Goal: Task Accomplishment & Management: Complete application form

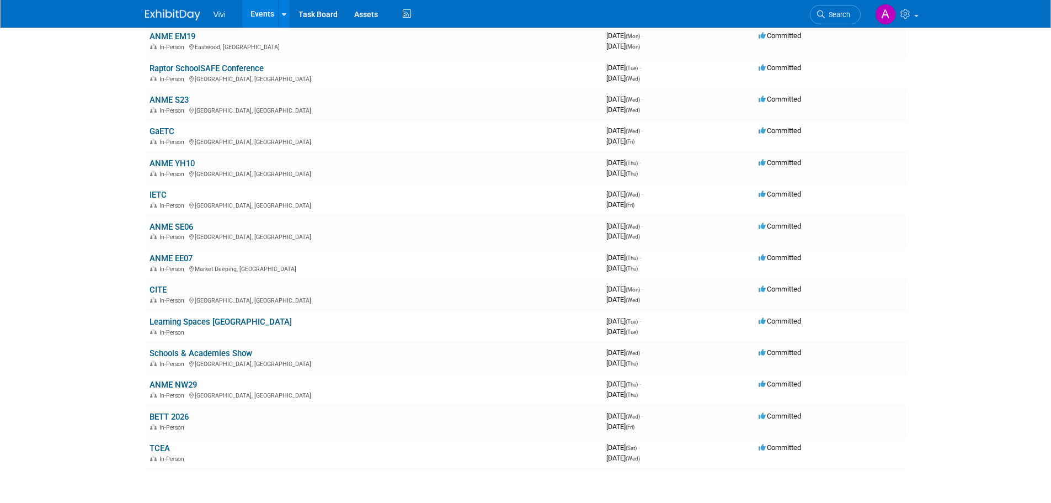
scroll to position [276, 0]
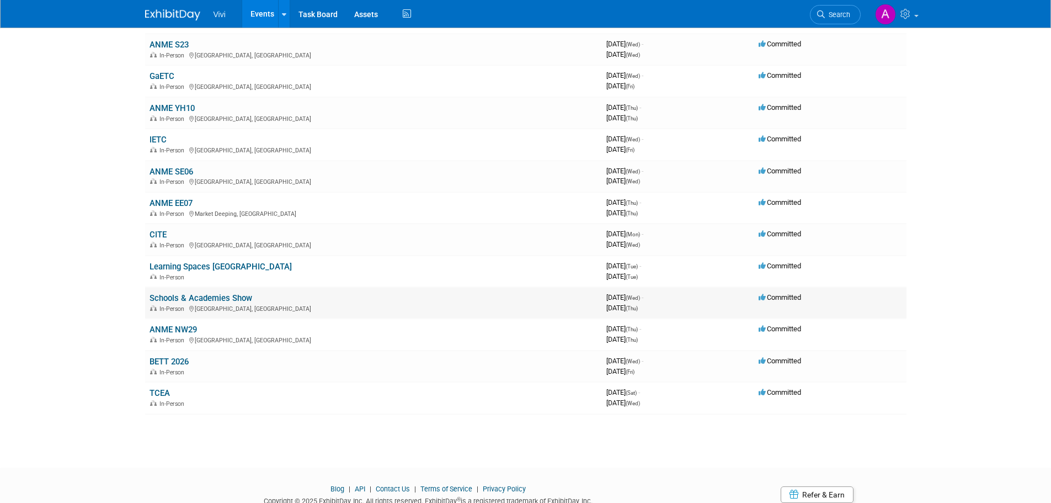
click at [191, 299] on link "Schools & Academies Show" at bounding box center [201, 298] width 103 height 10
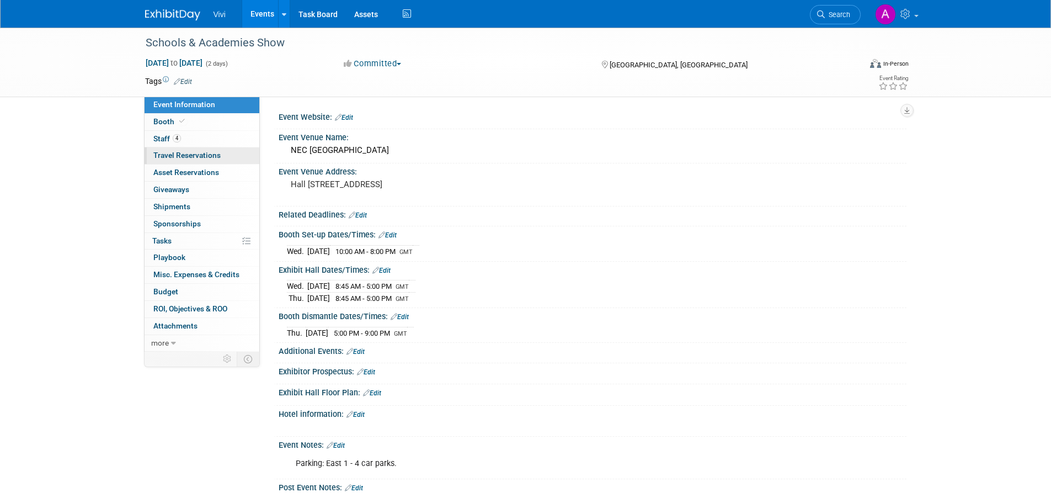
click at [198, 153] on span "Travel Reservations 0" at bounding box center [186, 155] width 67 height 9
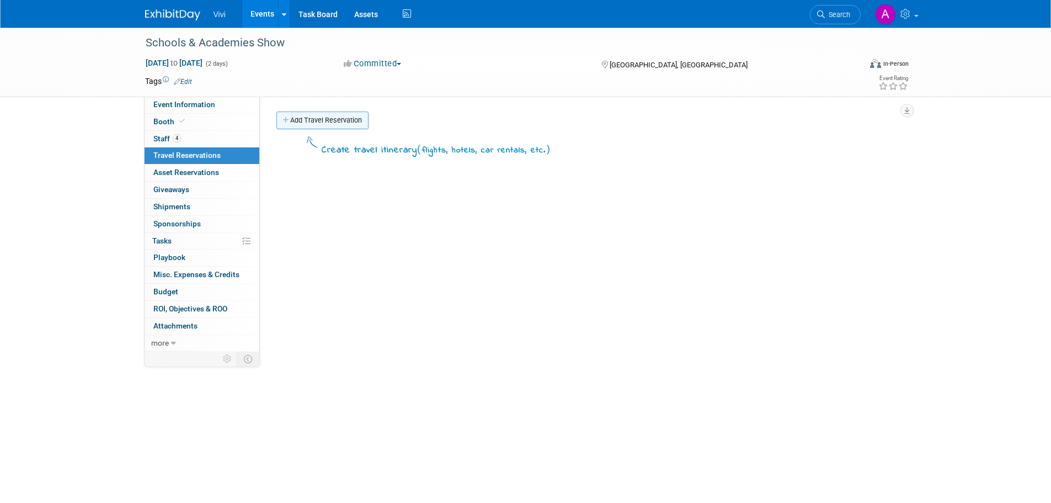
click at [349, 117] on link "Add Travel Reservation" at bounding box center [322, 120] width 92 height 18
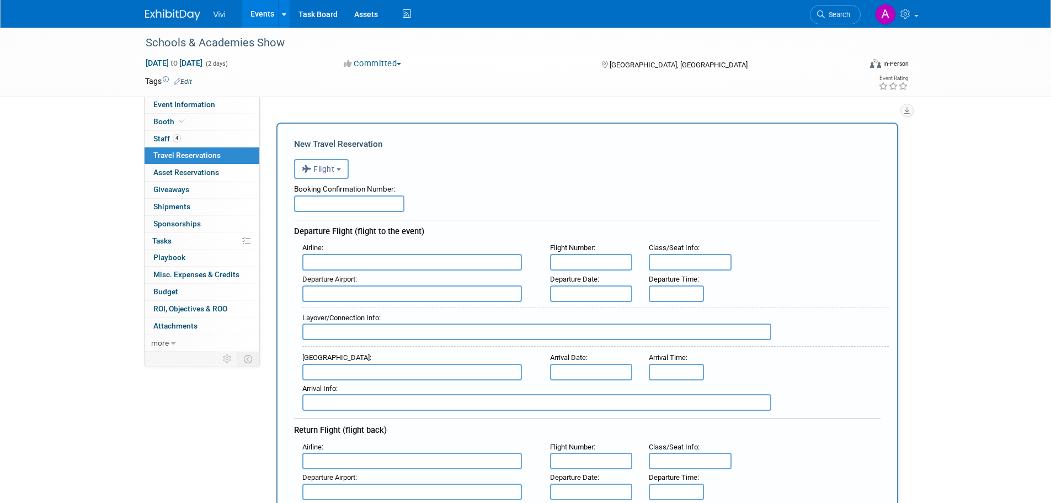
click at [333, 175] on button "Flight" at bounding box center [321, 169] width 55 height 20
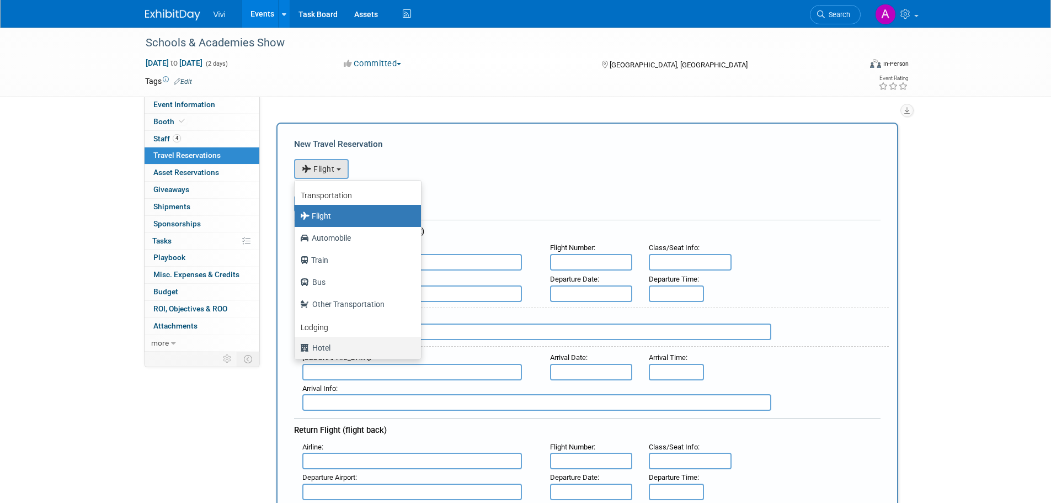
click at [327, 344] on label "Hotel" at bounding box center [355, 348] width 110 height 18
click at [296, 344] on input "Hotel" at bounding box center [292, 346] width 7 height 7
select select "6"
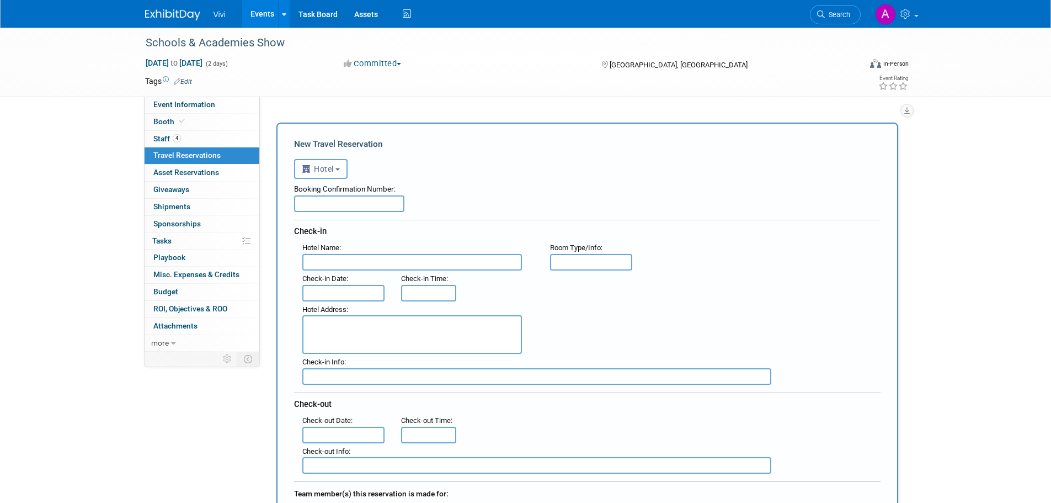
click at [349, 206] on input "text" at bounding box center [349, 203] width 110 height 17
type input "3347718860"
click at [352, 259] on input "text" at bounding box center [412, 262] width 220 height 17
type input "Hilton Birmingham Metropole"
click at [583, 262] on input "text" at bounding box center [591, 262] width 83 height 17
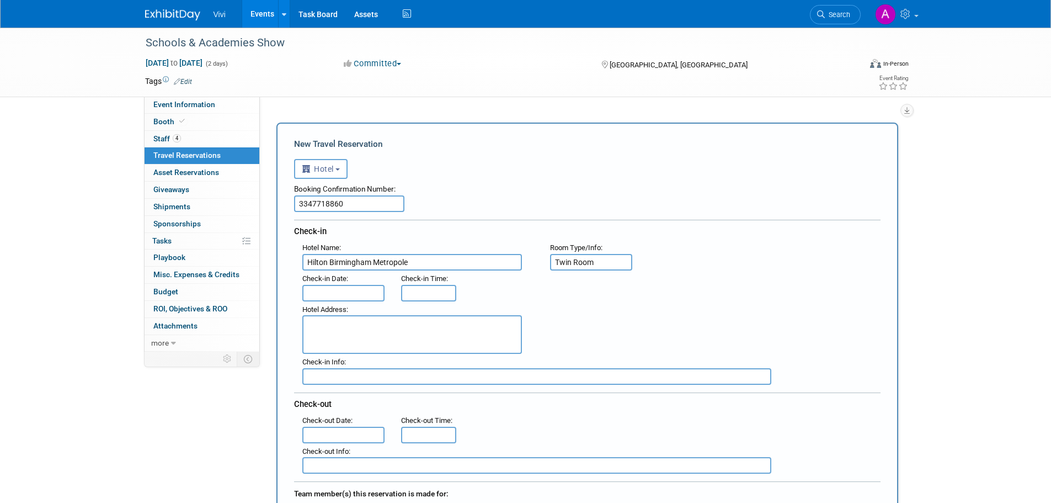
type input "Twin Room"
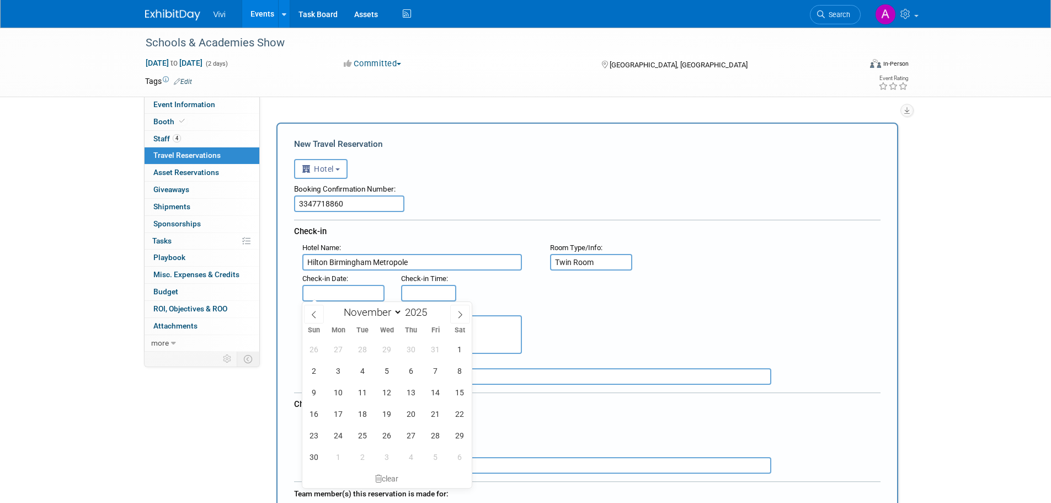
click at [335, 295] on input "text" at bounding box center [343, 293] width 83 height 17
click at [357, 412] on span "18" at bounding box center [363, 414] width 22 height 22
type input "Nov 18, 2025"
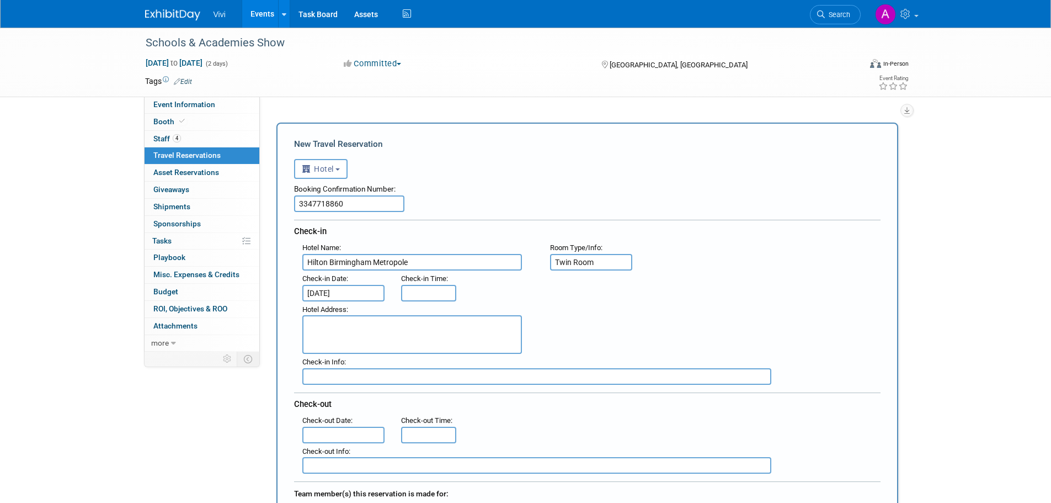
type input "3:00 PM"
click at [427, 293] on input "3:00 PM" at bounding box center [428, 293] width 55 height 17
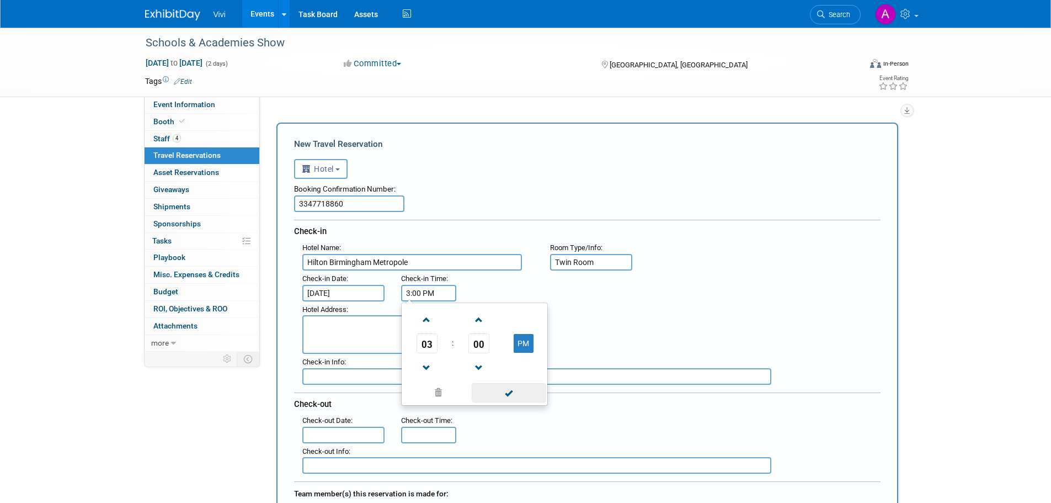
click at [510, 390] on span at bounding box center [509, 392] width 75 height 19
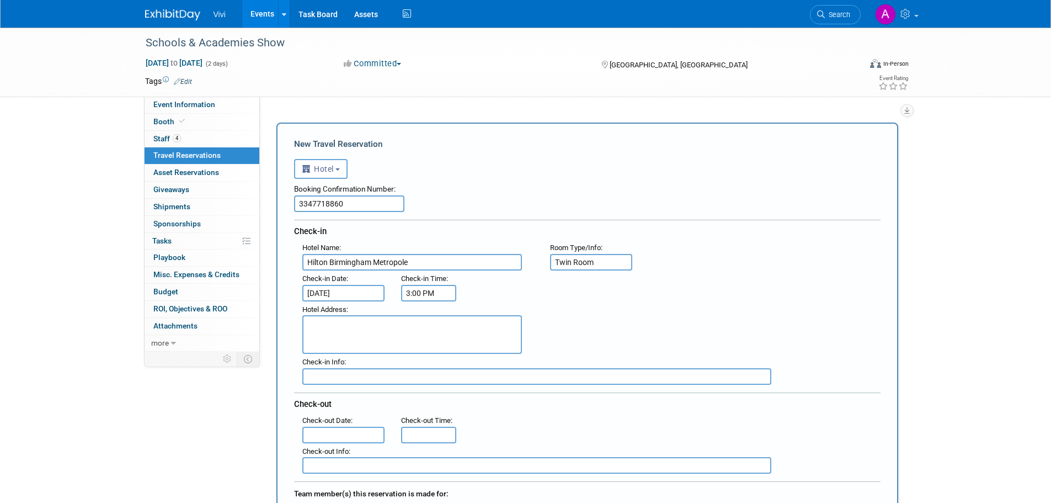
click at [344, 337] on textarea at bounding box center [412, 334] width 220 height 39
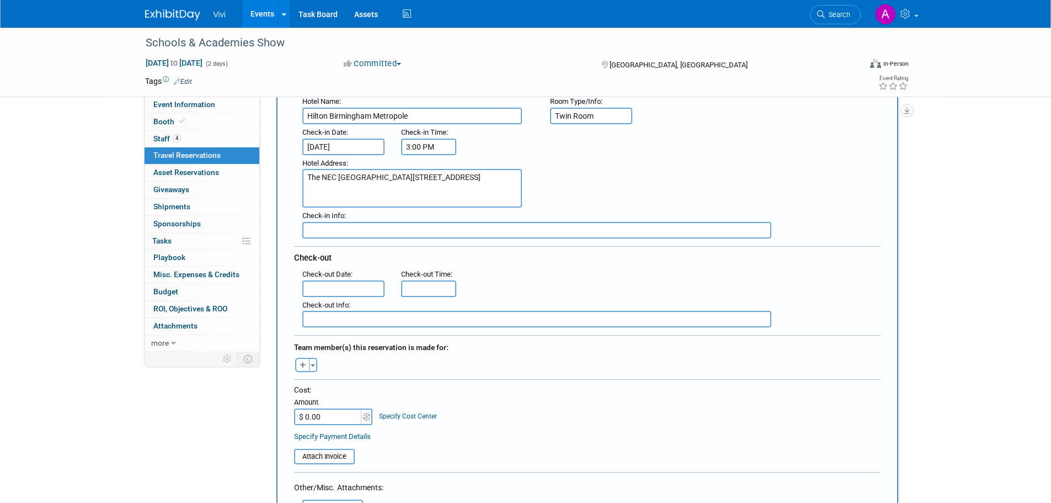
scroll to position [166, 0]
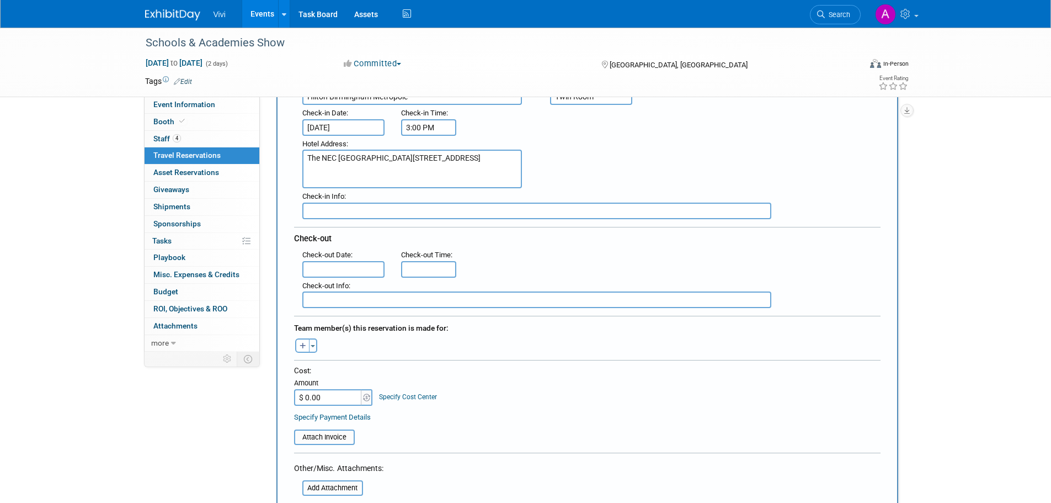
type textarea "The NEC Birmingham Pendigo Way Birmingham B40 1PP"
click at [350, 274] on body "Vivi Events Add Event Bulk Upload Events Shareable Event Boards Recently Viewed…" at bounding box center [525, 85] width 1051 height 503
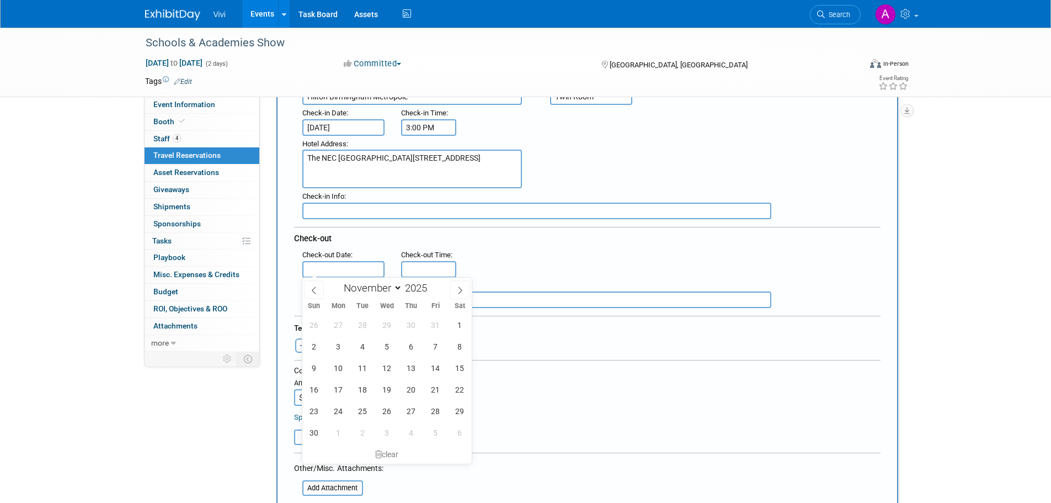
click at [350, 265] on input "text" at bounding box center [343, 269] width 83 height 17
click at [386, 395] on span "19" at bounding box center [387, 390] width 22 height 22
type input "Nov 19, 2025"
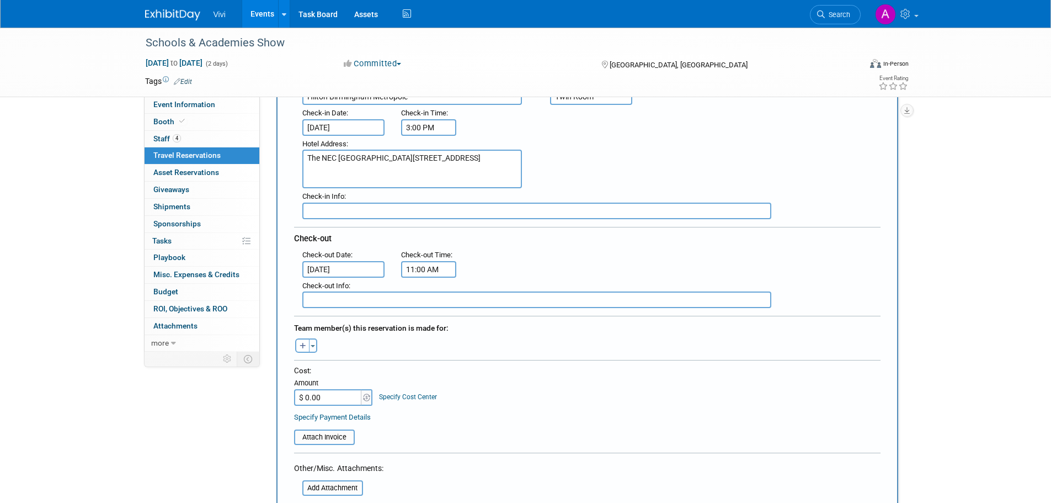
click at [424, 270] on input "11:00 AM" at bounding box center [428, 269] width 55 height 17
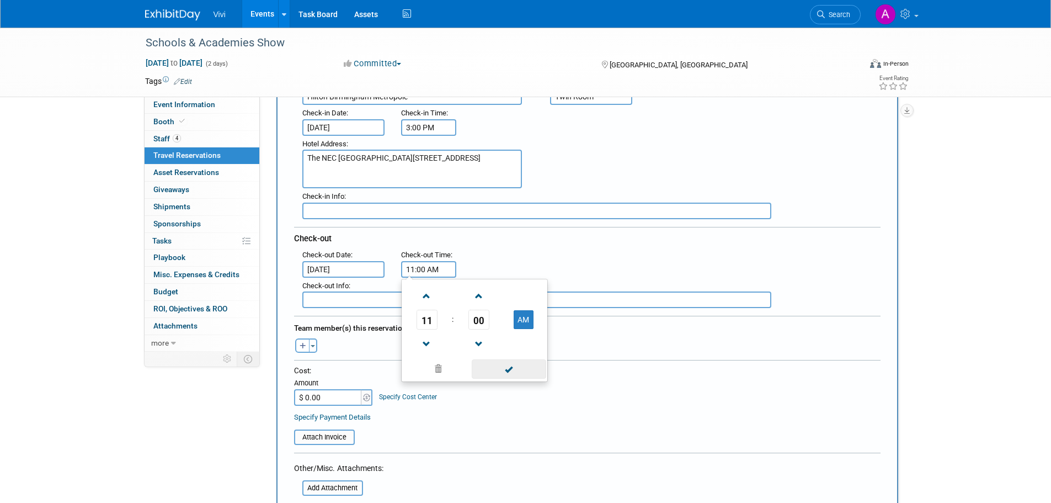
click at [513, 368] on span at bounding box center [509, 368] width 75 height 19
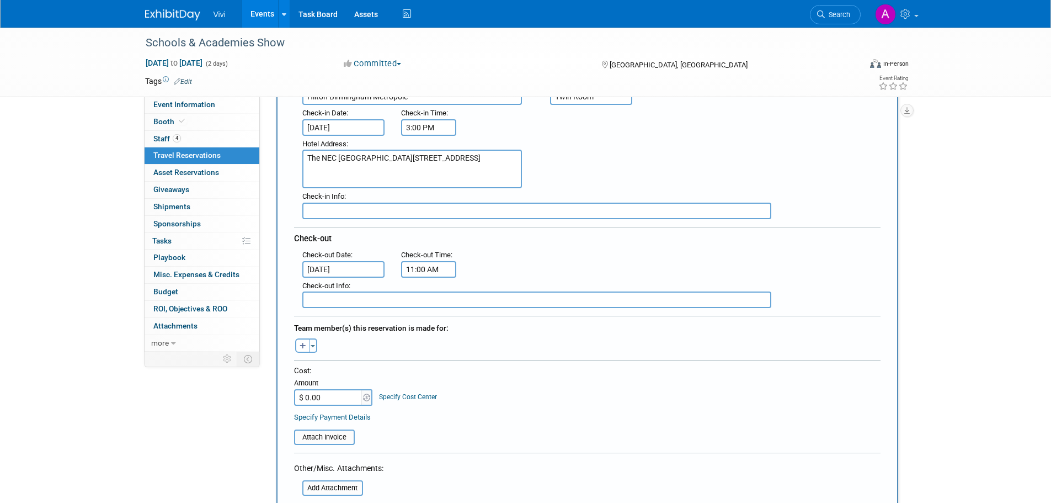
click at [438, 263] on input "11:00 AM" at bounding box center [428, 269] width 55 height 17
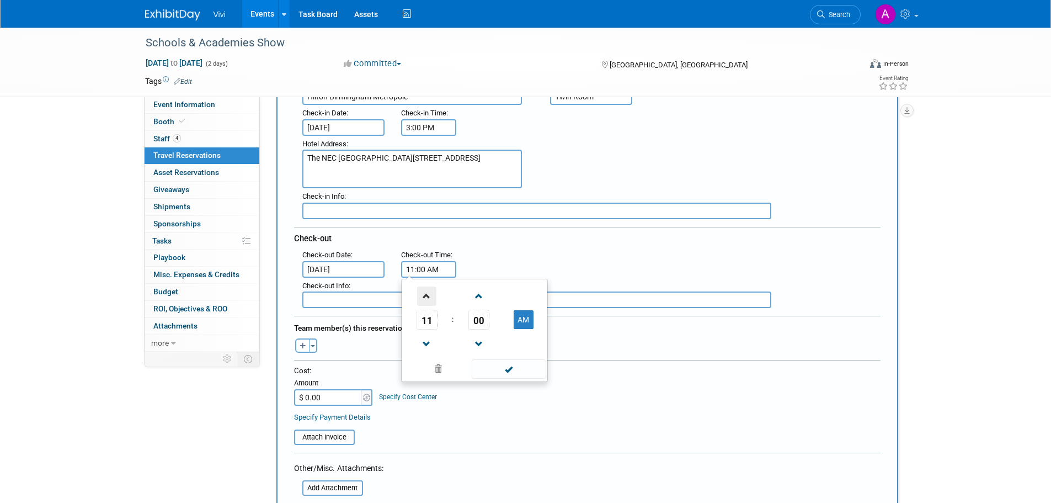
click at [425, 295] on span at bounding box center [426, 295] width 19 height 19
type input "12:00 PM"
click at [489, 365] on span at bounding box center [509, 368] width 75 height 19
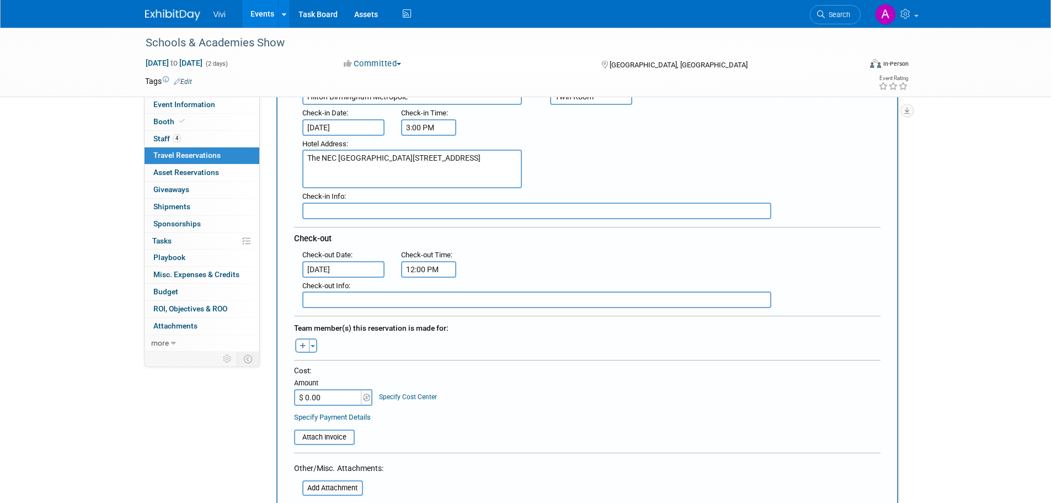
click at [305, 343] on icon "button" at bounding box center [303, 346] width 7 height 7
select select
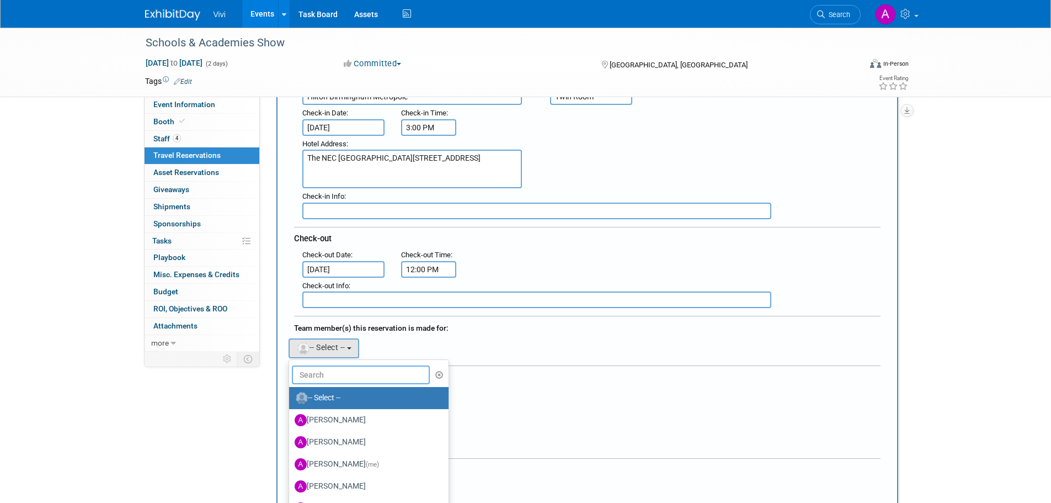
click at [309, 372] on input "text" at bounding box center [361, 374] width 139 height 19
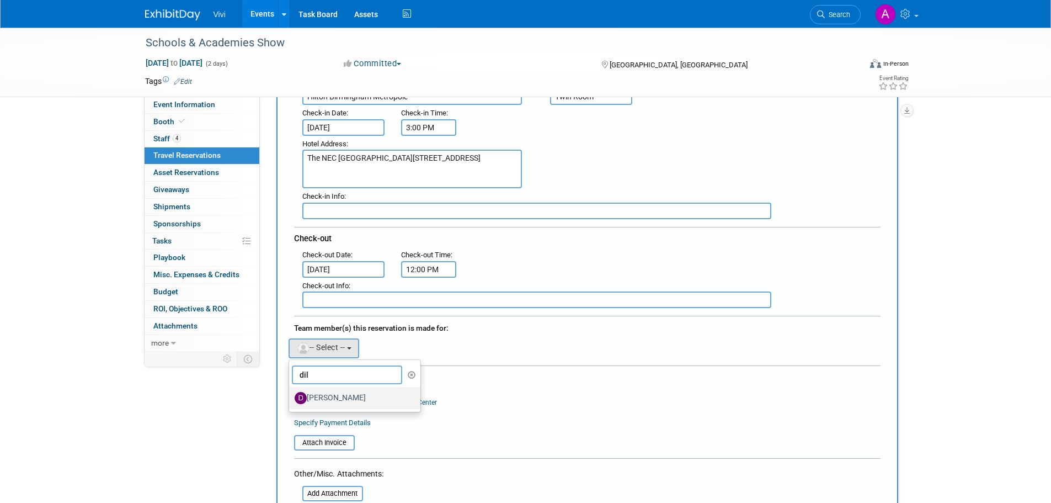
type input "dil"
click at [332, 398] on label "Dilraj Bansal" at bounding box center [352, 398] width 115 height 18
click at [291, 398] on input "Dilraj Bansal" at bounding box center [287, 396] width 7 height 7
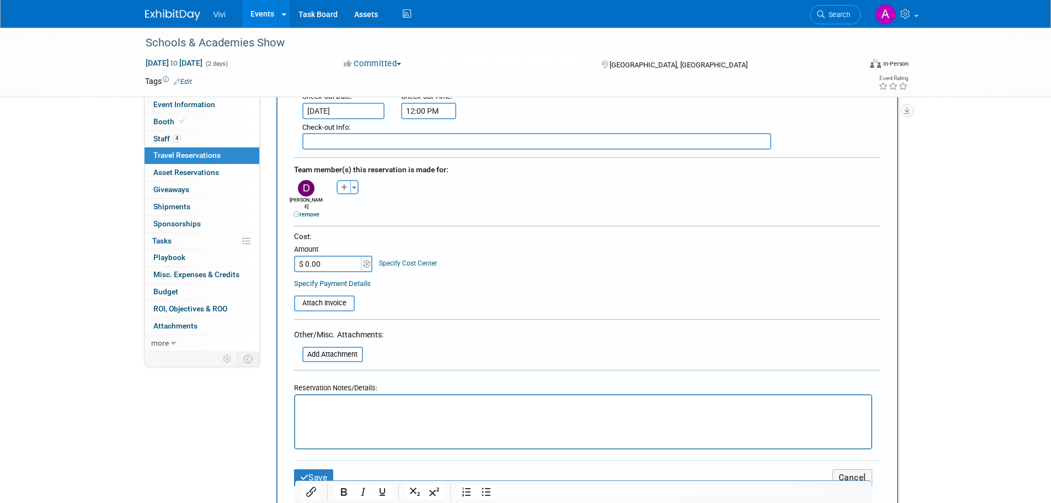
scroll to position [331, 0]
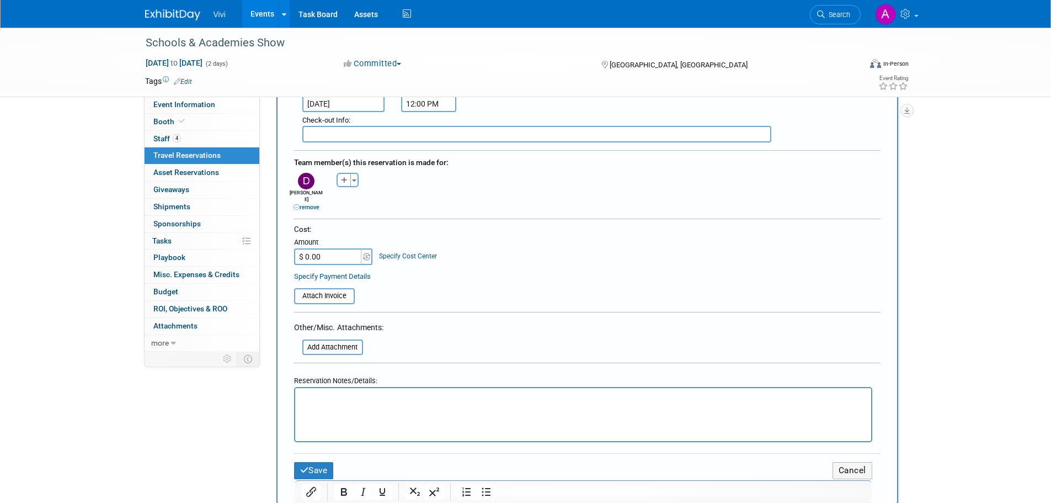
click at [326, 248] on input "$ 0.00" at bounding box center [328, 256] width 69 height 17
type input "$ 178.60"
click at [562, 258] on div "Cost: Amount $ 178.60 Specify Cost Center Cost Center -- Not Specified --" at bounding box center [587, 252] width 587 height 57
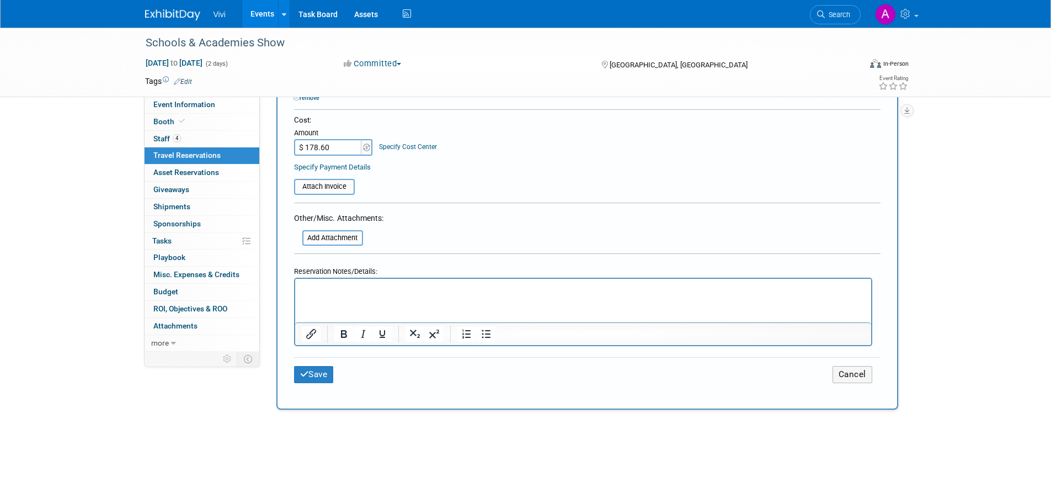
scroll to position [442, 0]
click at [311, 365] on button "Save" at bounding box center [314, 373] width 40 height 17
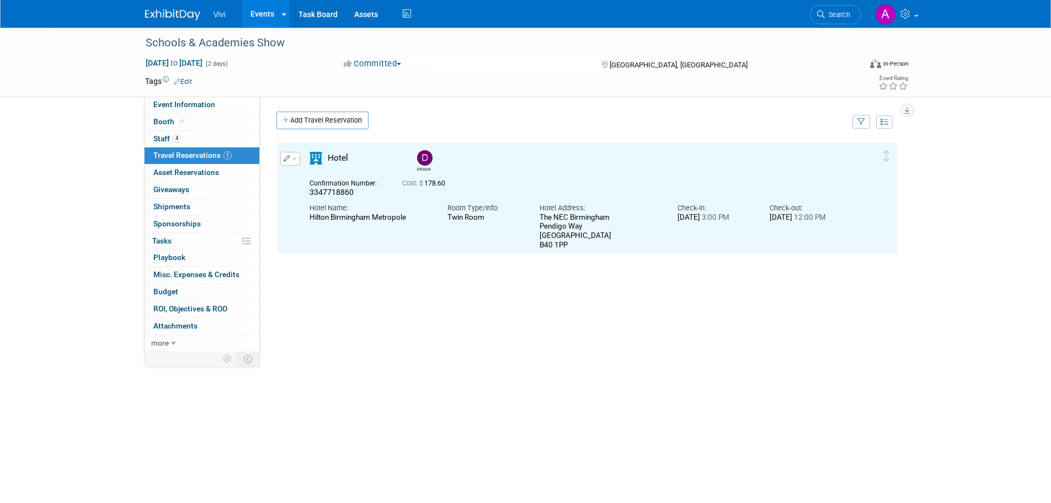
scroll to position [0, 0]
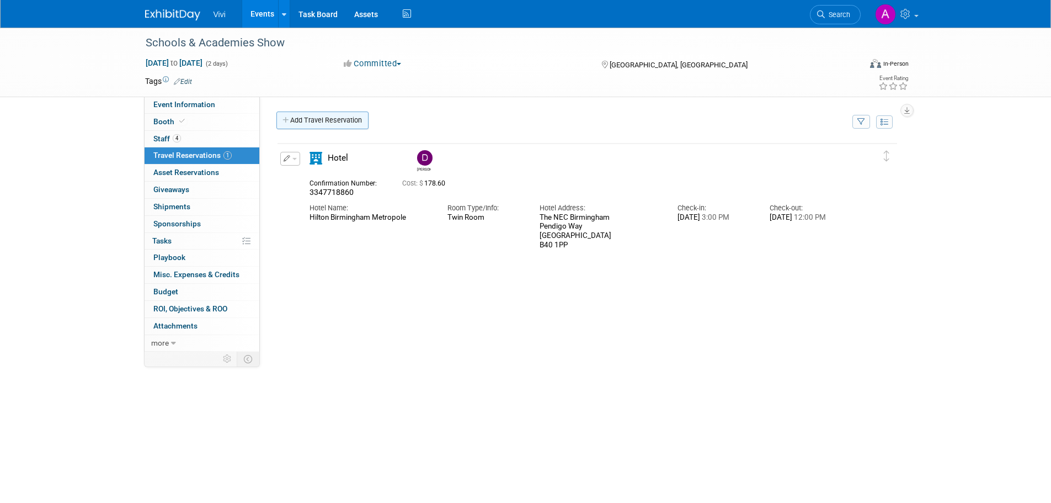
click at [338, 117] on link "Add Travel Reservation" at bounding box center [322, 120] width 92 height 18
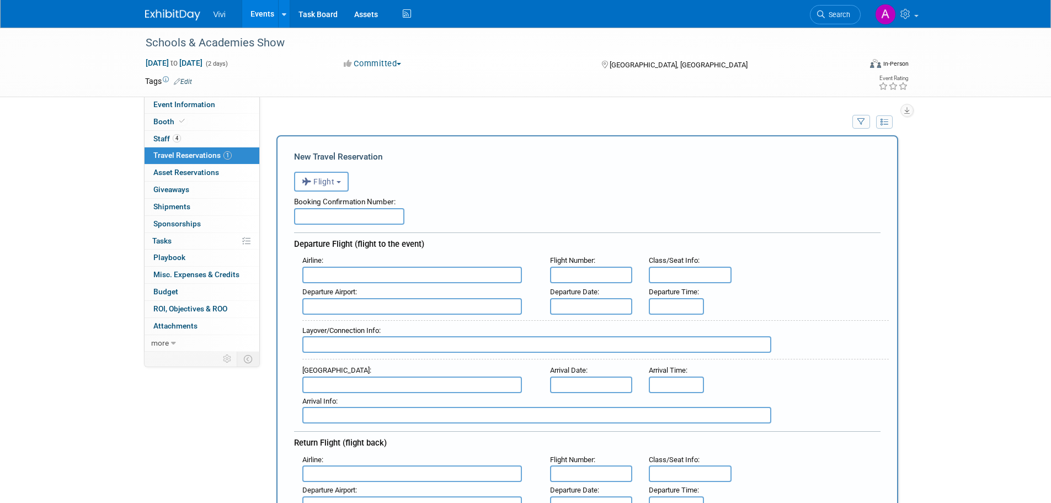
click at [354, 216] on input "text" at bounding box center [349, 216] width 110 height 17
type input "3353571963"
click at [345, 182] on button "Flight" at bounding box center [321, 182] width 55 height 20
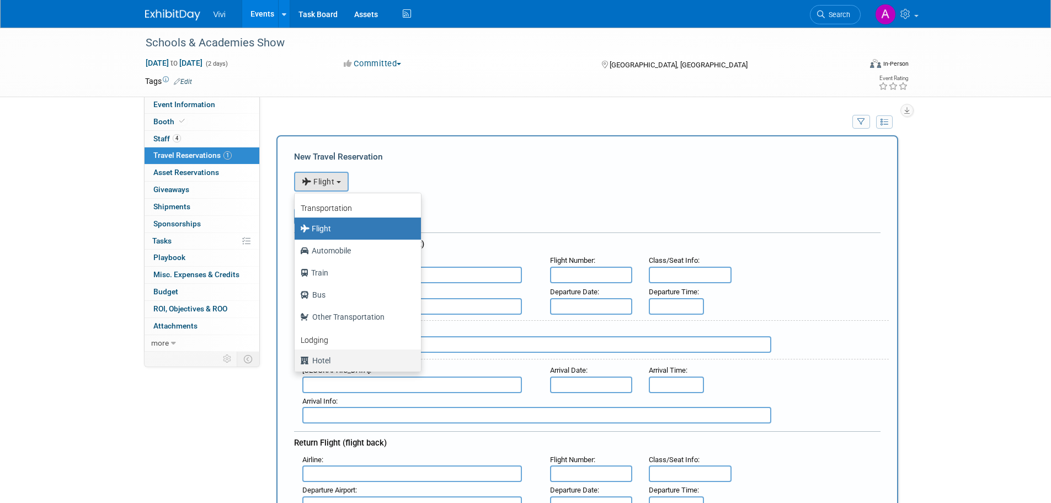
click at [334, 361] on label "Hotel" at bounding box center [355, 361] width 110 height 18
click at [296, 361] on input "Hotel" at bounding box center [292, 358] width 7 height 7
select select "6"
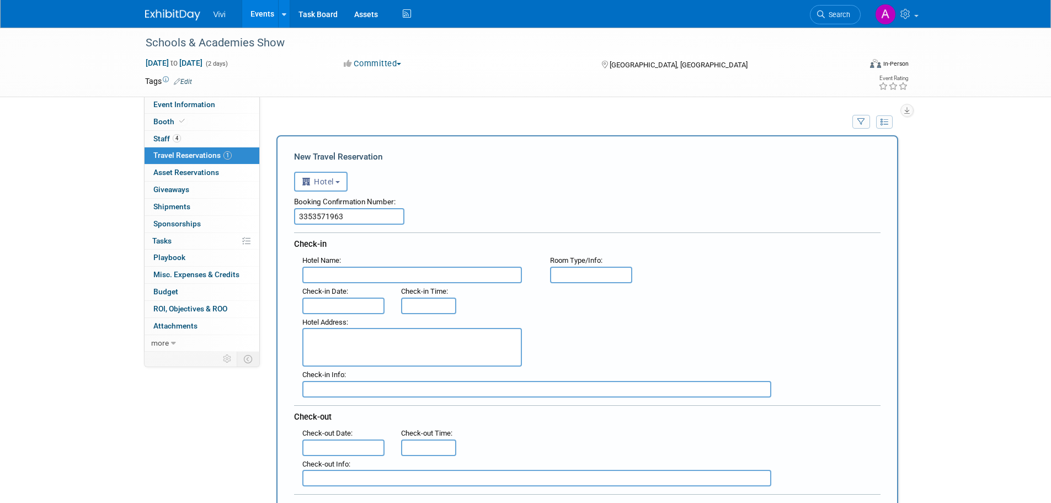
click at [343, 281] on input "text" at bounding box center [412, 275] width 220 height 17
click at [381, 274] on input "text" at bounding box center [412, 275] width 220 height 17
click at [401, 272] on input "text" at bounding box center [412, 275] width 220 height 17
type input "Hilton Birmingham Metropole"
click at [587, 278] on input "text" at bounding box center [591, 275] width 83 height 17
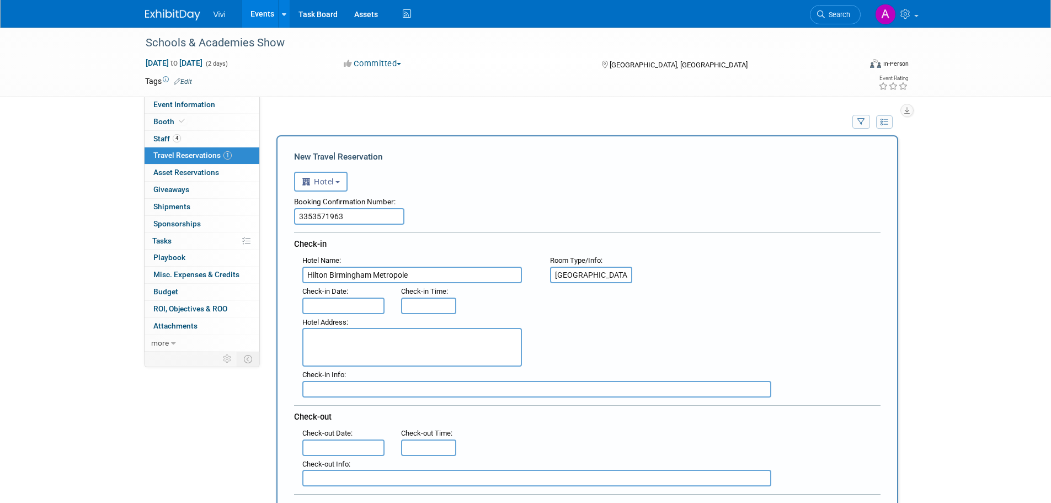
type input "King Room"
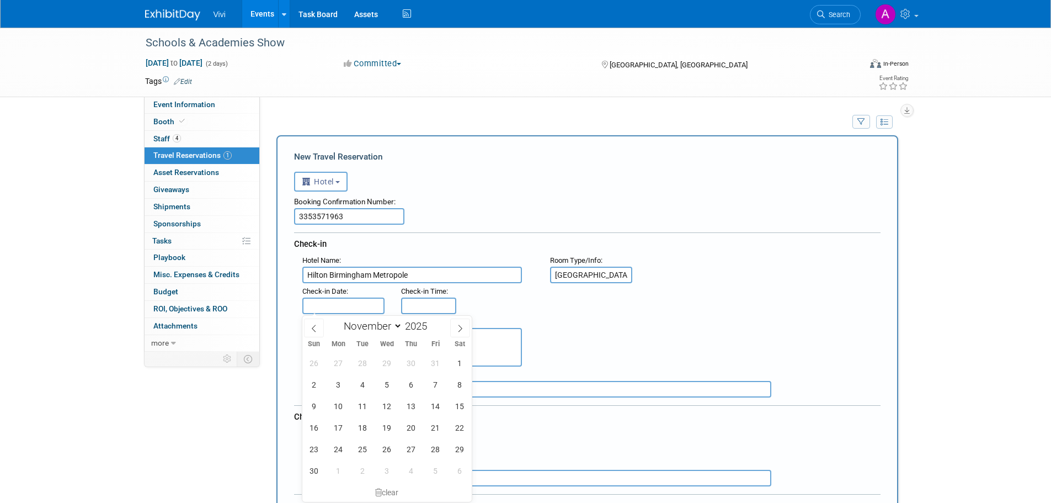
click at [348, 310] on input "text" at bounding box center [343, 305] width 83 height 17
click at [385, 426] on span "19" at bounding box center [387, 428] width 22 height 22
type input "Nov 19, 2025"
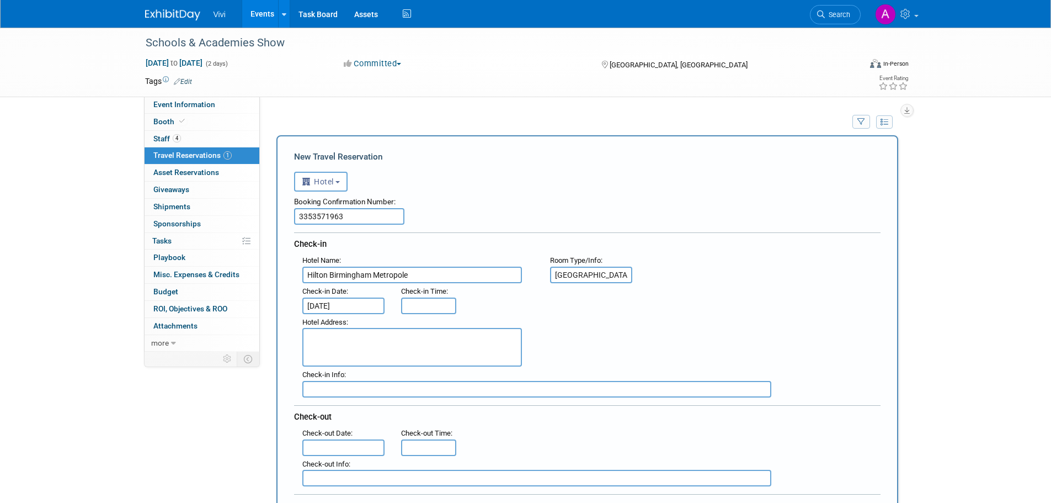
type input "3:00 PM"
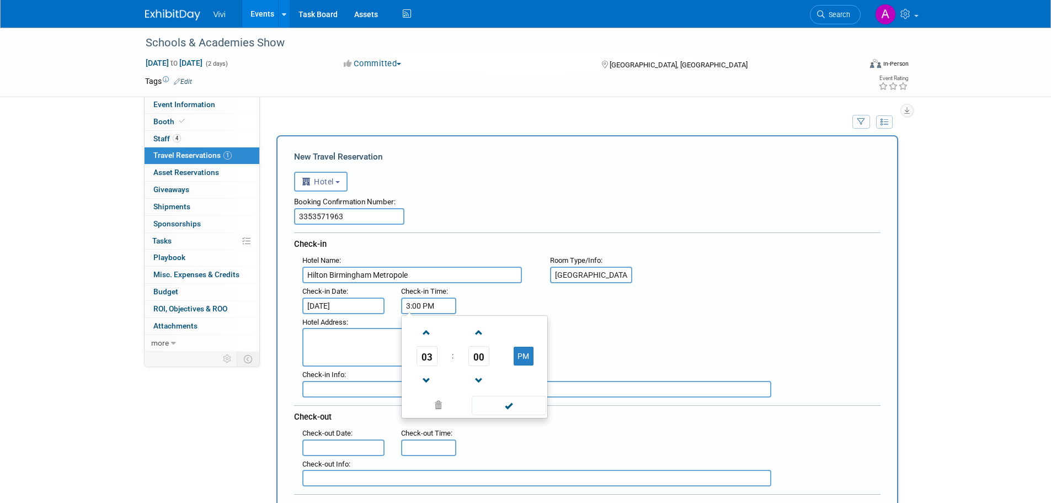
click at [414, 304] on input "3:00 PM" at bounding box center [428, 305] width 55 height 17
click at [328, 343] on textarea at bounding box center [412, 347] width 220 height 39
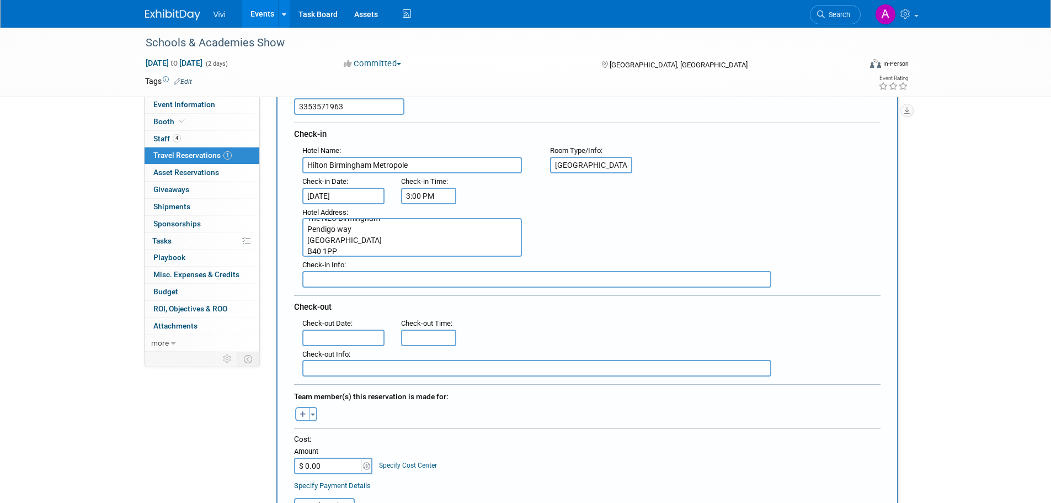
scroll to position [110, 0]
type textarea "The NEC Birmingham Pendigo way Birmingham B40 1PP"
click at [364, 334] on input "text" at bounding box center [343, 337] width 83 height 17
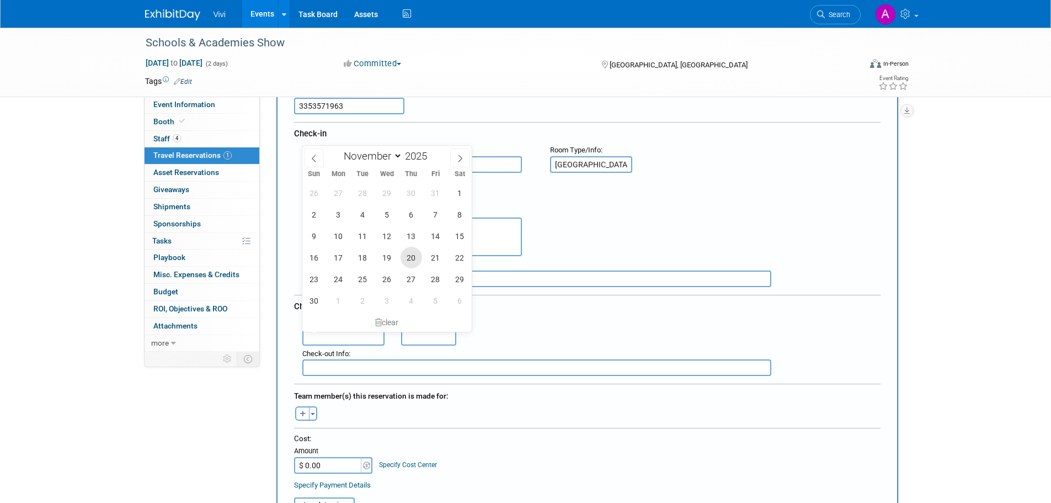
click at [405, 252] on span "20" at bounding box center [412, 258] width 22 height 22
type input "Nov 20, 2025"
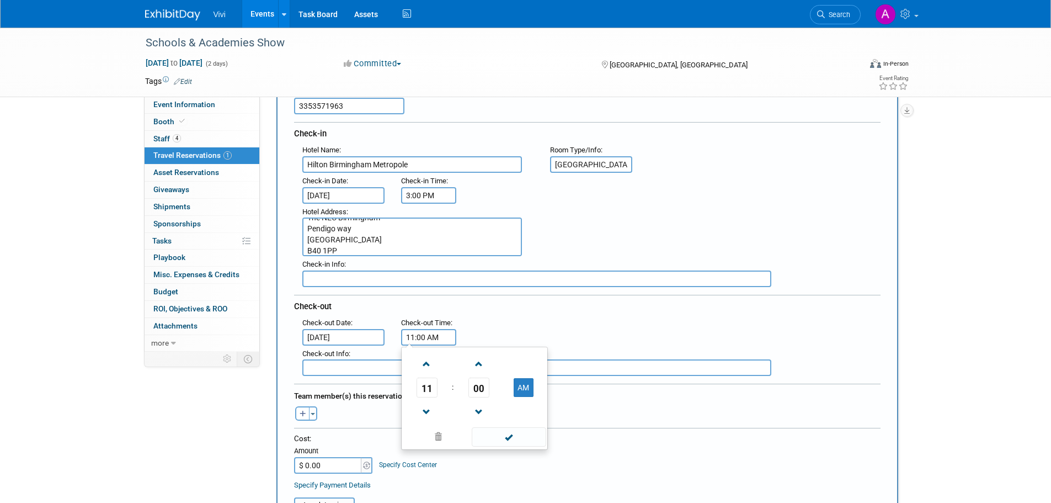
click at [432, 340] on input "11:00 AM" at bounding box center [428, 337] width 55 height 17
click at [426, 367] on span at bounding box center [426, 363] width 19 height 19
type input "12:00 PM"
click at [497, 440] on span at bounding box center [509, 436] width 75 height 19
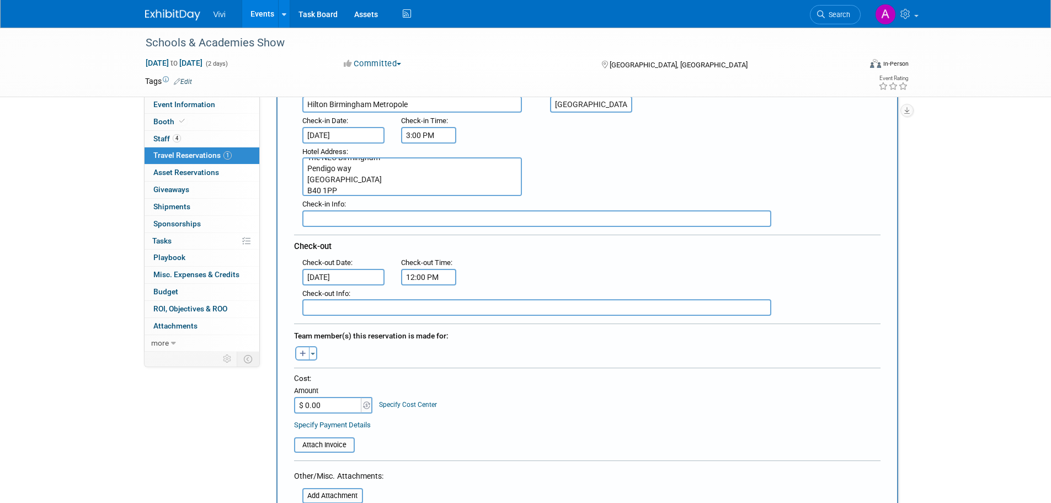
scroll to position [276, 0]
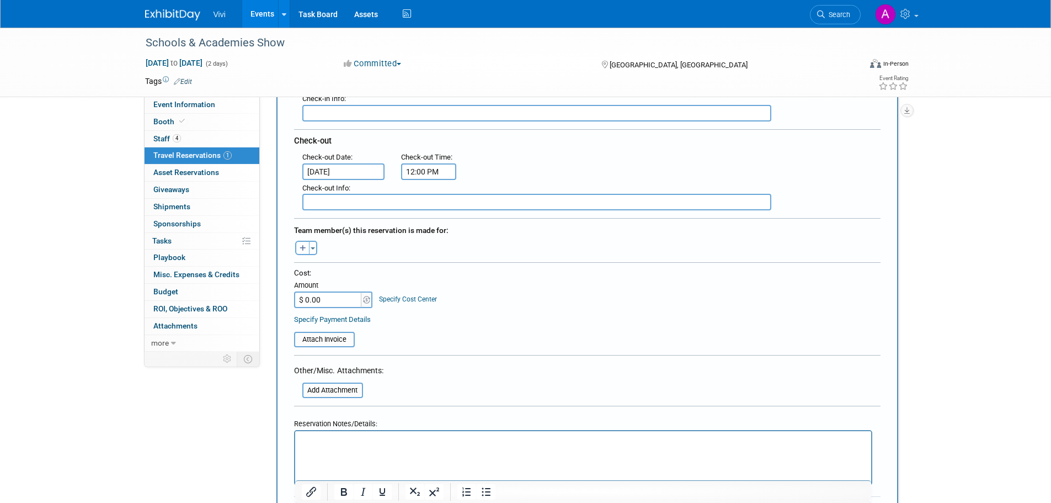
click at [306, 249] on button "button" at bounding box center [302, 248] width 14 height 14
select select
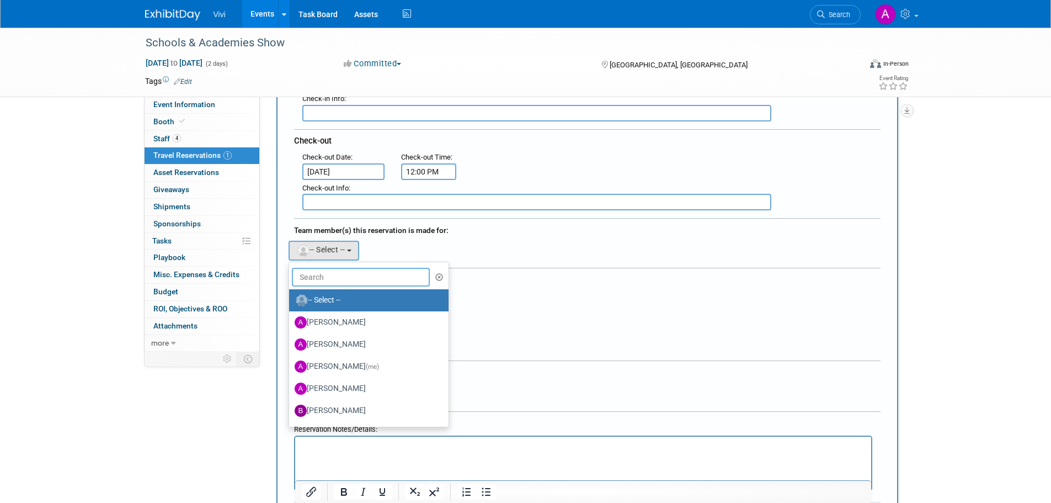
click at [314, 271] on input "text" at bounding box center [361, 277] width 139 height 19
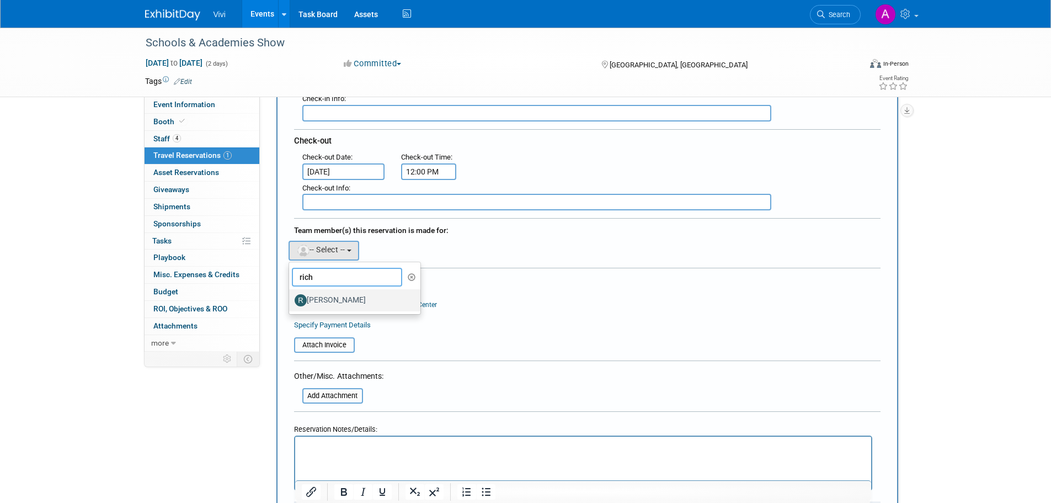
type input "rich"
click at [328, 300] on label "Richard Freeman" at bounding box center [352, 300] width 115 height 18
click at [291, 300] on input "Richard Freeman" at bounding box center [287, 298] width 7 height 7
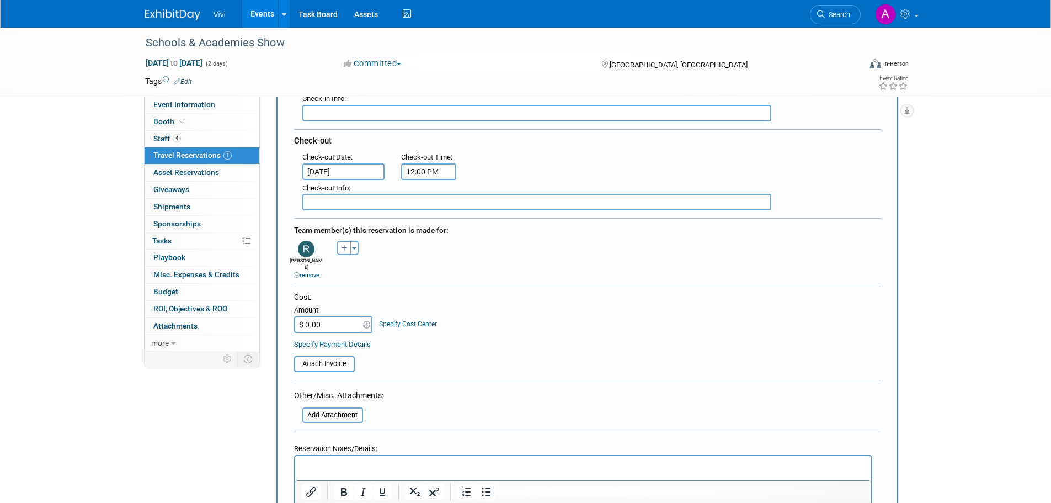
click at [328, 316] on input "$ 0.00" at bounding box center [328, 324] width 69 height 17
type input "$ 177.00"
click at [541, 307] on div "Cost: Amount $ 177.00 Specify Cost Center Cost Center -- Not Specified --" at bounding box center [587, 312] width 587 height 40
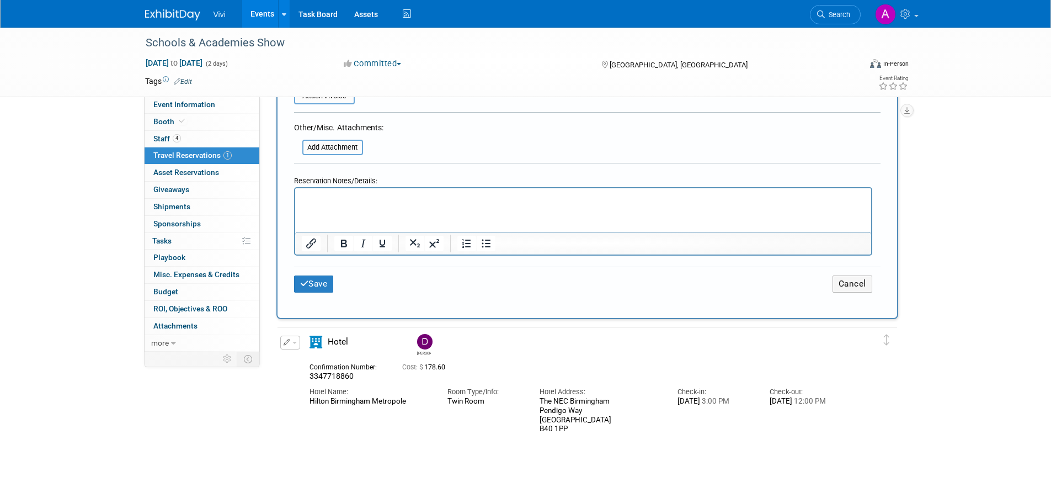
scroll to position [552, 0]
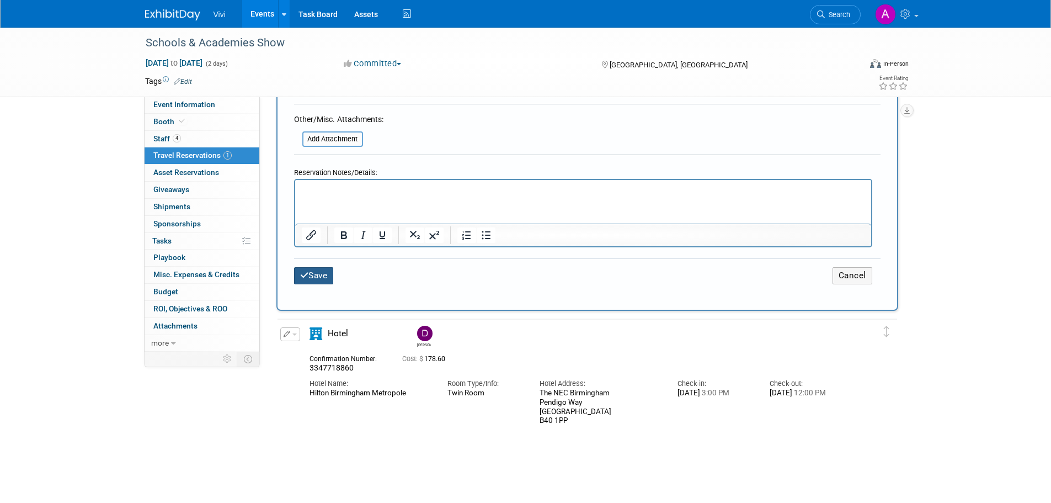
click at [325, 269] on button "Save" at bounding box center [314, 275] width 40 height 17
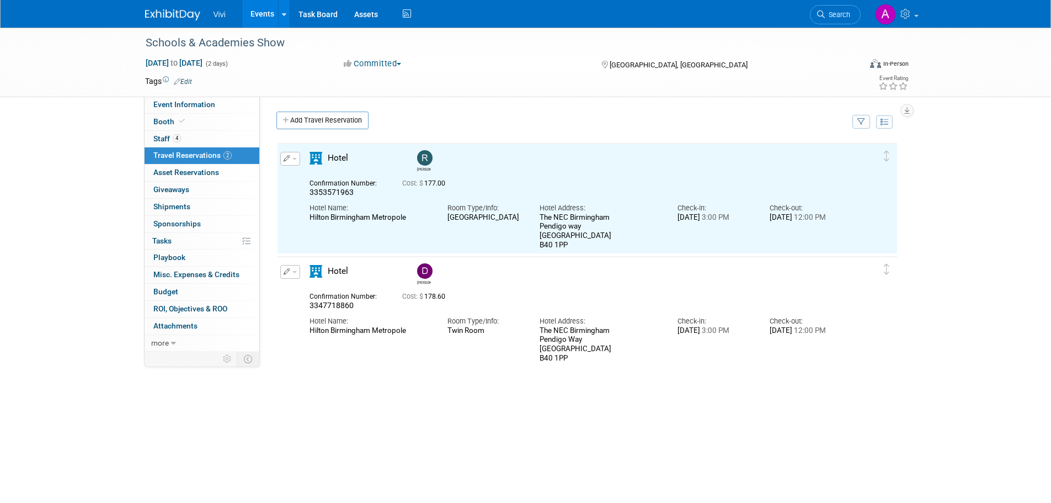
scroll to position [0, 0]
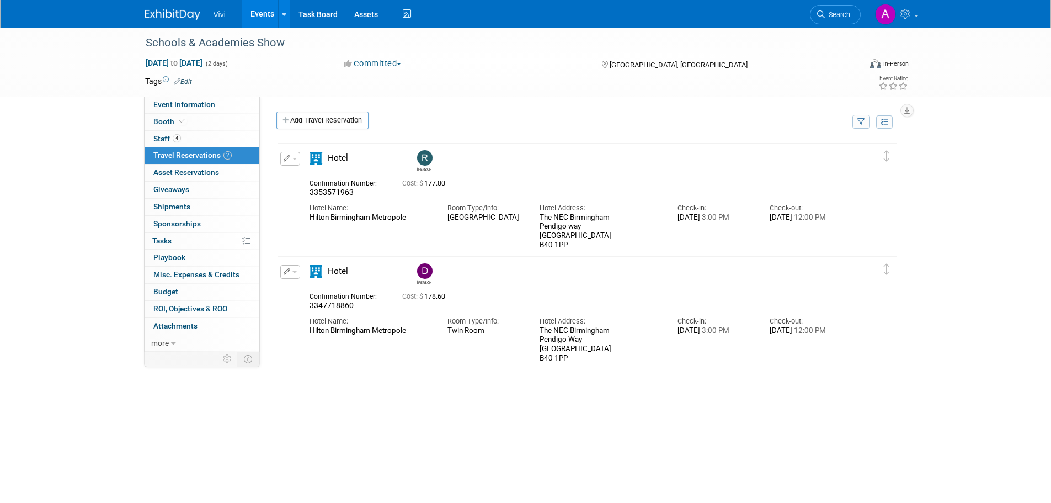
click at [515, 84] on td at bounding box center [485, 81] width 587 height 11
